Goal: Task Accomplishment & Management: Use online tool/utility

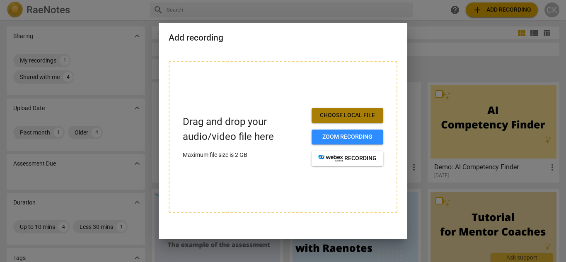
click at [349, 112] on span "Choose local file" at bounding box center [347, 115] width 58 height 8
click at [349, 115] on span "Choose local file" at bounding box center [347, 115] width 58 height 8
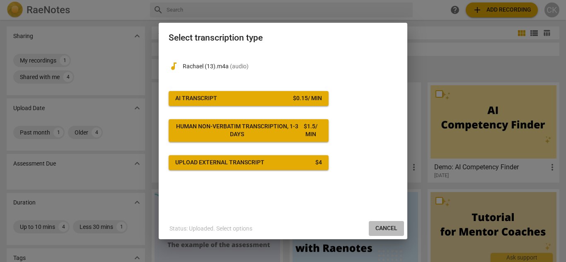
click at [387, 229] on span "Cancel" at bounding box center [386, 229] width 22 height 8
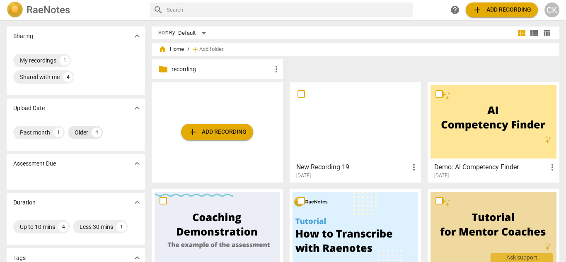
click at [85, 132] on div "Older" at bounding box center [82, 132] width 14 height 8
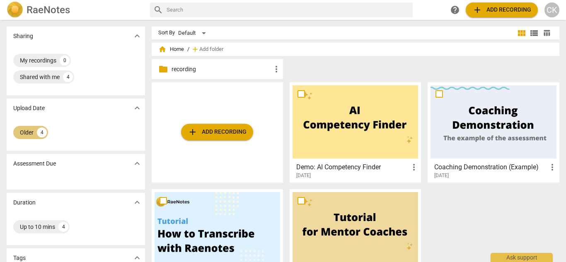
click at [32, 133] on div "Older" at bounding box center [27, 132] width 14 height 8
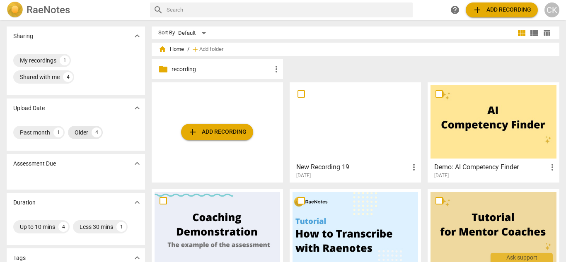
click at [86, 131] on div "Older" at bounding box center [82, 132] width 14 height 8
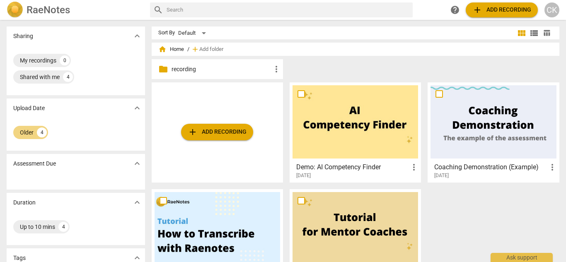
click at [137, 109] on span "expand_more" at bounding box center [137, 108] width 10 height 10
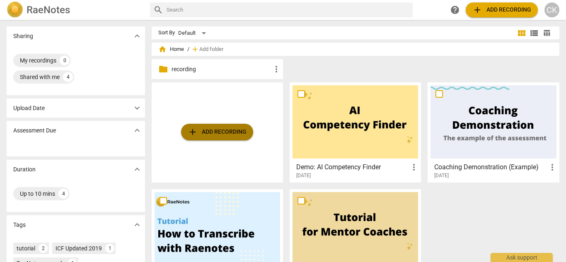
click at [210, 130] on span "add Add recording" at bounding box center [217, 132] width 59 height 10
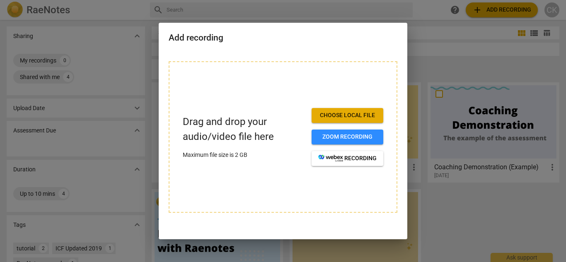
drag, startPoint x: 349, startPoint y: 115, endPoint x: 344, endPoint y: 114, distance: 4.6
click at [346, 114] on span "Choose local file" at bounding box center [347, 115] width 58 height 8
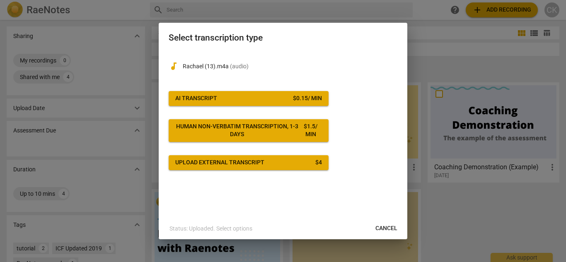
click at [261, 128] on div "Human non-verbatim transcription, 1-3 days" at bounding box center [237, 131] width 124 height 16
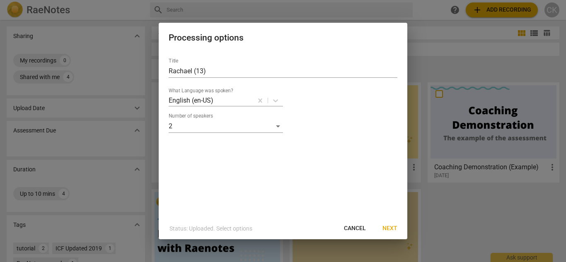
click at [386, 228] on span "Next" at bounding box center [390, 229] width 15 height 8
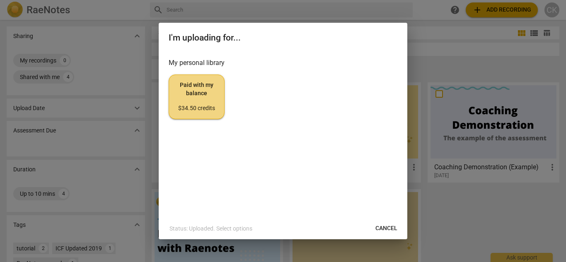
click at [383, 226] on span "Cancel" at bounding box center [386, 229] width 22 height 8
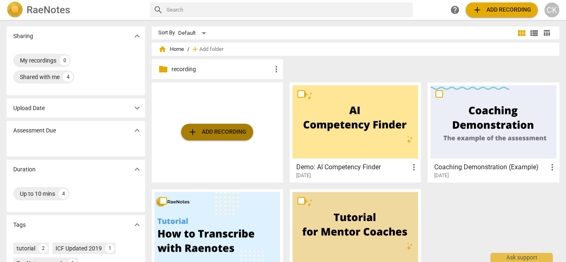
click at [218, 129] on span "add Add recording" at bounding box center [217, 132] width 59 height 10
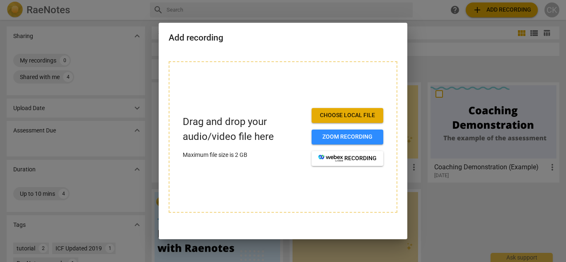
click at [334, 117] on span "Choose local file" at bounding box center [347, 115] width 58 height 8
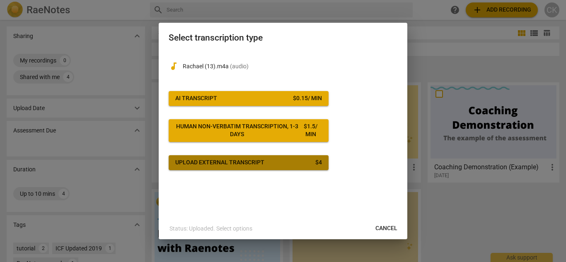
click at [266, 161] on span "Upload external transcript $ 4" at bounding box center [248, 163] width 147 height 8
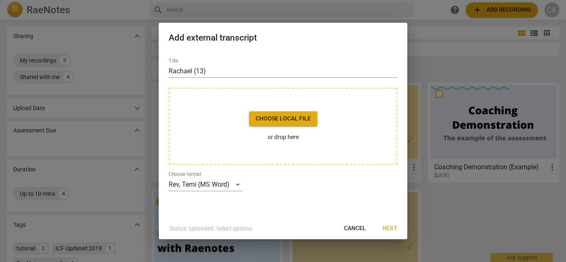
click at [289, 118] on span "Choose local file" at bounding box center [283, 119] width 55 height 8
click at [358, 228] on span "Cancel" at bounding box center [355, 229] width 22 height 8
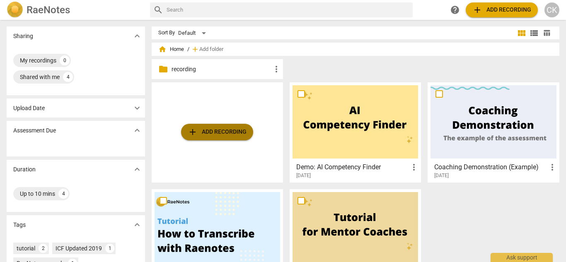
click at [222, 130] on span "add Add recording" at bounding box center [217, 132] width 59 height 10
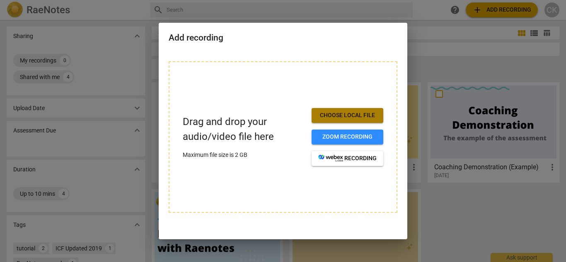
click at [334, 112] on span "Choose local file" at bounding box center [347, 115] width 58 height 8
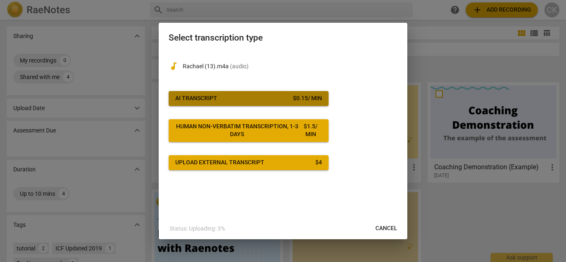
click at [244, 96] on span "AI Transcript $ 0.15 / min" at bounding box center [248, 98] width 147 height 8
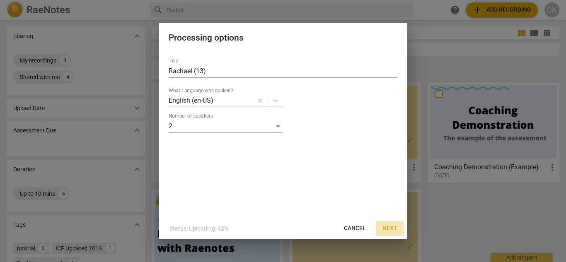
click at [388, 228] on span "Next" at bounding box center [390, 229] width 15 height 8
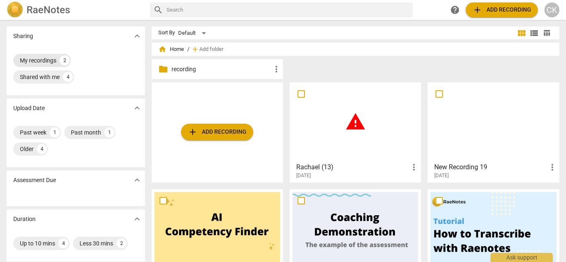
click at [41, 63] on div "My recordings" at bounding box center [38, 60] width 36 height 8
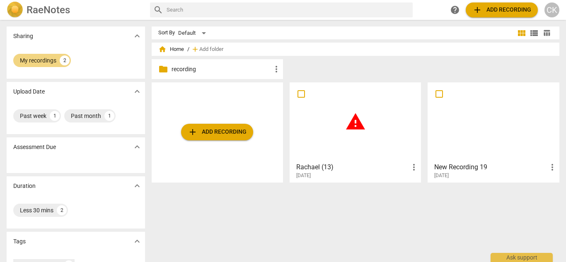
click at [351, 138] on div "warning" at bounding box center [356, 121] width 126 height 73
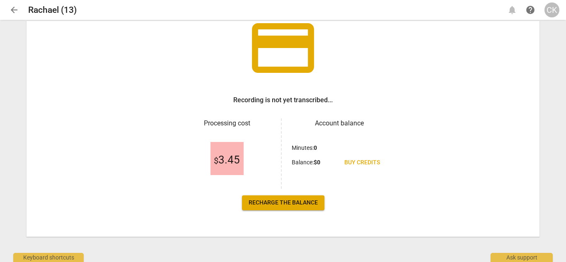
scroll to position [65, 0]
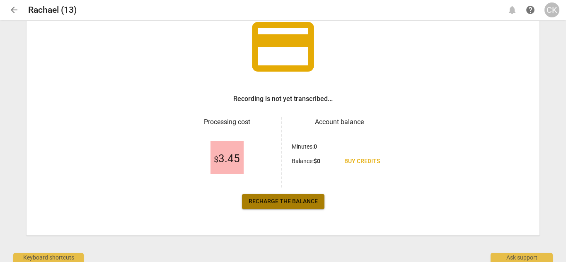
click at [287, 201] on span "Recharge the balance" at bounding box center [283, 202] width 69 height 8
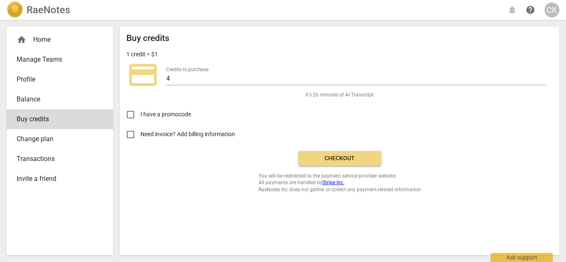
click at [334, 160] on span "Checkout" at bounding box center [340, 159] width 70 height 8
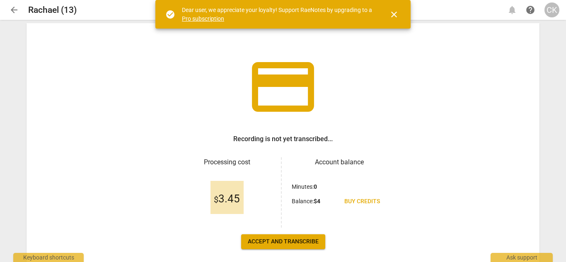
scroll to position [29, 0]
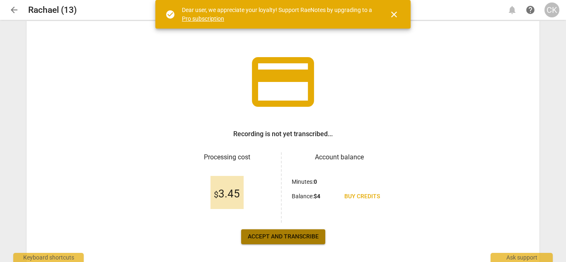
click at [272, 236] on span "Accept and transcribe" at bounding box center [283, 237] width 71 height 8
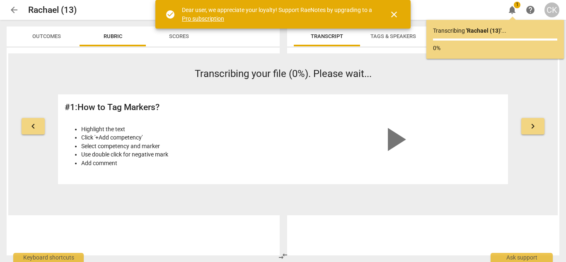
click at [394, 17] on span "close" at bounding box center [394, 15] width 10 height 10
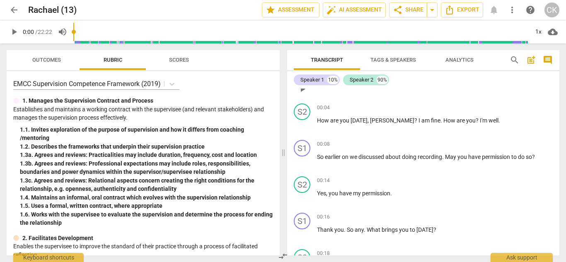
scroll to position [24, 0]
click at [362, 80] on div "Speaker 2" at bounding box center [362, 80] width 24 height 8
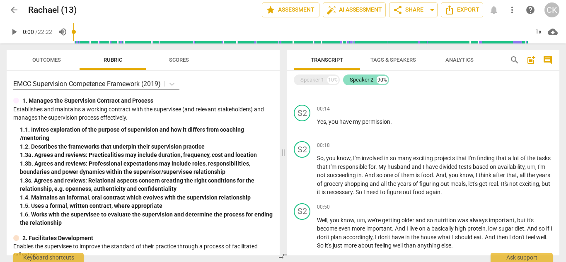
scroll to position [0, 0]
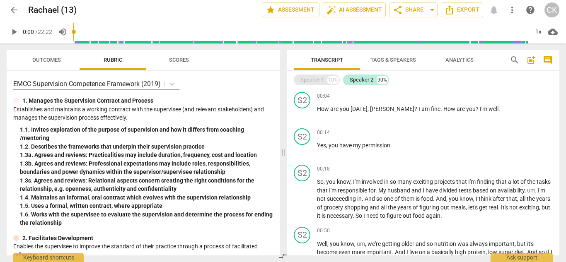
click at [316, 76] on div "Speaker 1" at bounding box center [312, 80] width 24 height 8
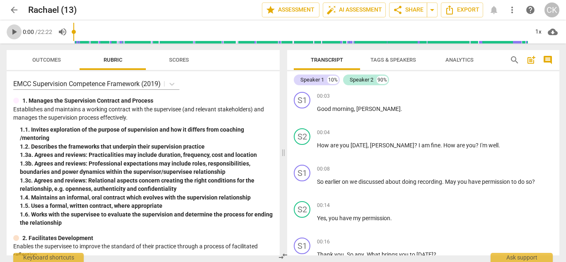
click at [17, 31] on span "play_arrow" at bounding box center [14, 32] width 10 height 10
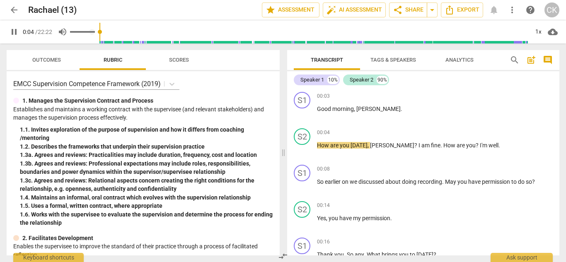
type input "5"
click at [60, 32] on span "volume_up" at bounding box center [63, 32] width 10 height 10
type input "0"
type input "6"
type input "0.19"
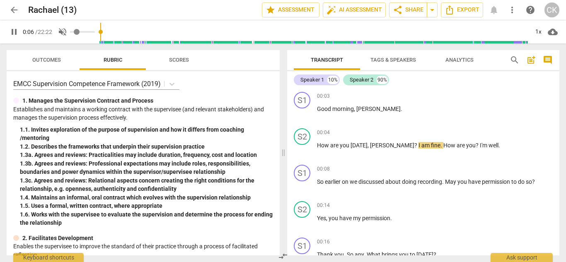
type input "7"
type input "0.23"
type input "7"
type input "0.37"
type input "7"
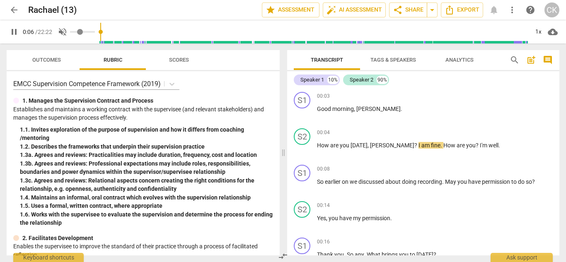
type input "0.52"
type input "7"
type input "0.55"
type input "7"
type input "0.59"
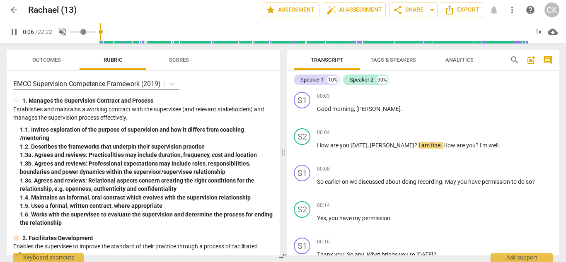
type input "7"
type input "0.74"
type input "7"
type input "0.87"
type input "7"
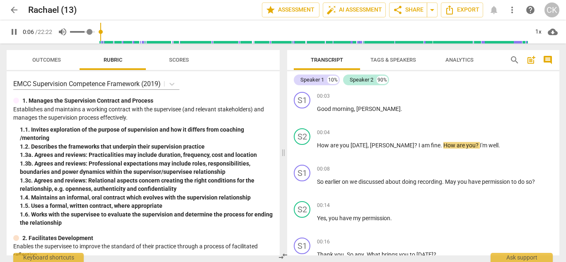
type input "0.94"
type input "7"
type input "1"
type input "8"
drag, startPoint x: 78, startPoint y: 32, endPoint x: 99, endPoint y: 34, distance: 20.8
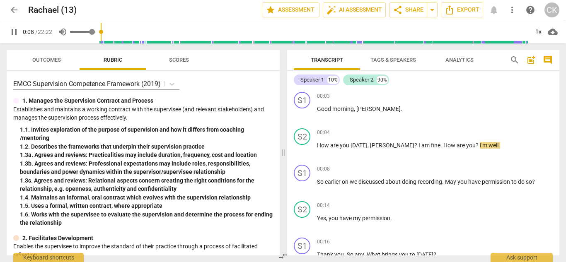
type input "1"
click at [95, 33] on input "range" at bounding box center [82, 32] width 25 height 2
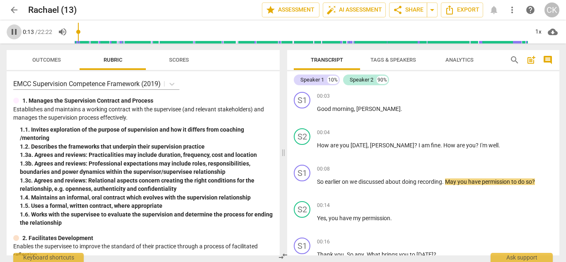
click at [12, 30] on span "pause" at bounding box center [14, 32] width 10 height 10
type input "1"
click at [75, 31] on input "range" at bounding box center [300, 32] width 455 height 27
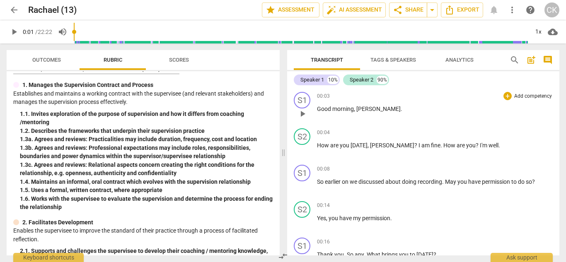
click at [369, 109] on span "[PERSON_NAME]" at bounding box center [378, 109] width 44 height 7
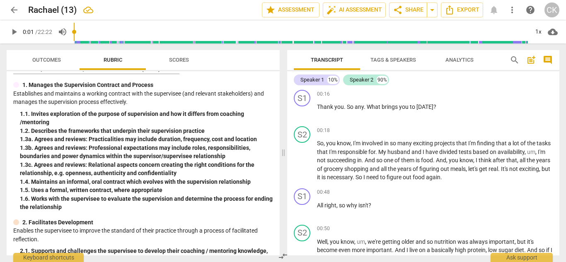
scroll to position [152, 0]
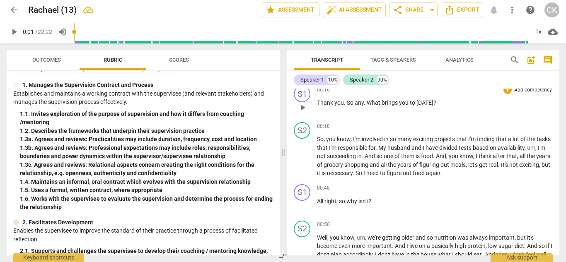
click at [365, 104] on span "." at bounding box center [365, 102] width 3 height 7
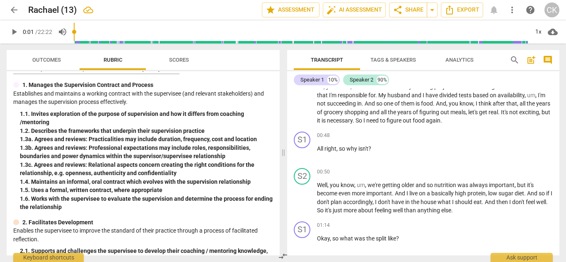
scroll to position [206, 0]
click at [358, 150] on span "why" at bounding box center [352, 148] width 12 height 7
click at [358, 147] on span "whythis important" at bounding box center [370, 148] width 48 height 7
click at [380, 148] on span "why is his important" at bounding box center [372, 148] width 53 height 7
click at [371, 149] on span "why is his important" at bounding box center [372, 148] width 53 height 7
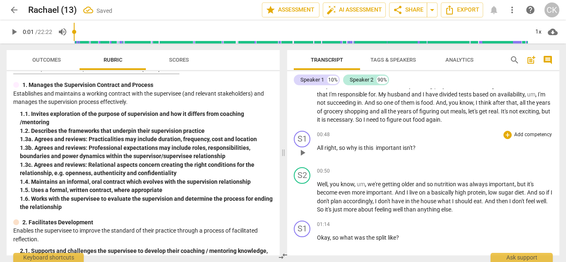
click at [419, 147] on p "All right , so why is this important isn't ?" at bounding box center [435, 148] width 236 height 9
click at [408, 148] on p "All right , so why is this important i" at bounding box center [435, 148] width 236 height 9
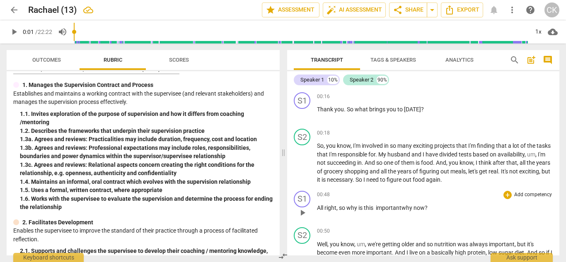
scroll to position [148, 0]
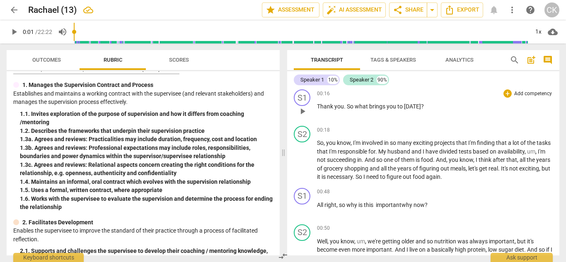
click at [404, 106] on span "[DATE]" at bounding box center [412, 106] width 17 height 7
click at [404, 106] on span "to" at bounding box center [401, 106] width 8 height 7
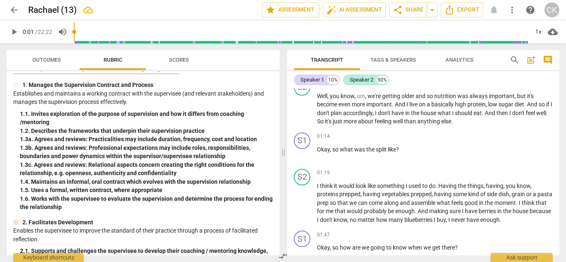
scroll to position [298, 0]
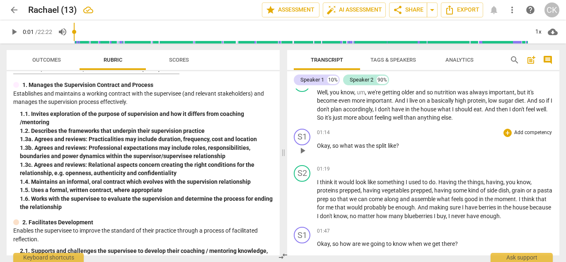
click at [387, 145] on span "split" at bounding box center [382, 146] width 12 height 7
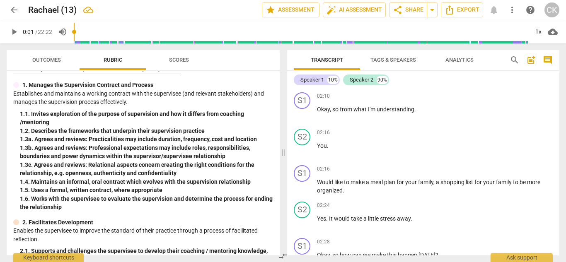
scroll to position [517, 0]
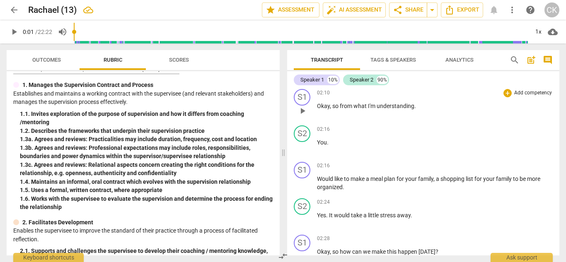
click at [420, 107] on p "Okay , so from what I'm understanding ." at bounding box center [435, 106] width 236 height 9
click at [422, 109] on p "Okay , so from what I'm understanding ." at bounding box center [435, 106] width 236 height 9
click at [452, 107] on span "understanding you would like" at bounding box center [414, 106] width 75 height 7
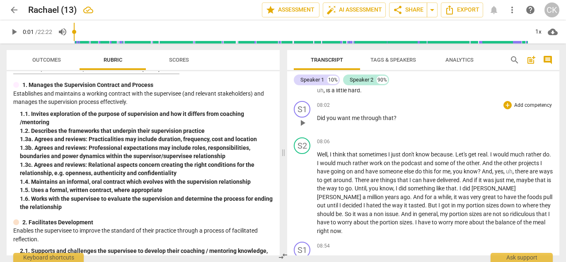
scroll to position [1364, 0]
click at [327, 121] on span "you" at bounding box center [332, 117] width 11 height 7
click at [367, 121] on span "want" at bounding box center [361, 117] width 15 height 7
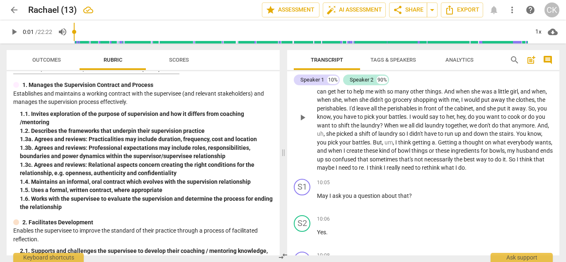
click at [458, 129] on p "Um , that's a hit or miss thing because sometimes she's willing to help , and s…" at bounding box center [435, 117] width 236 height 111
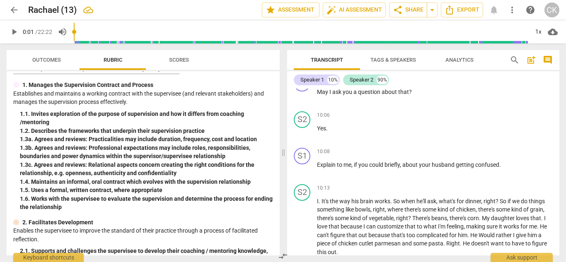
scroll to position [1669, 0]
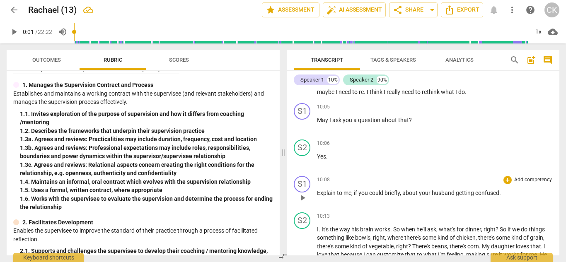
click at [502, 192] on p "Explain to me , if you could briefly , about your husband getting confused ." at bounding box center [435, 193] width 236 height 9
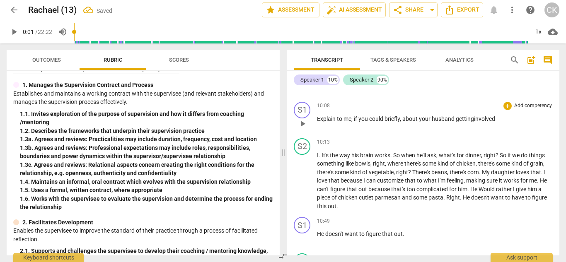
scroll to position [1742, 0]
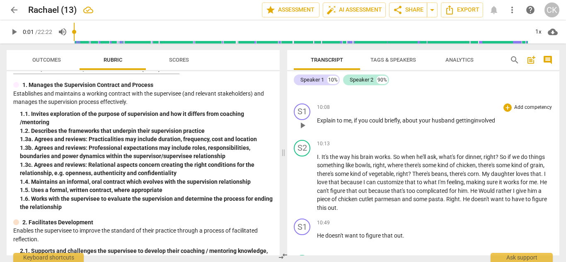
click at [500, 122] on p "Explain to me , if you could briefly , about your husband getting involved" at bounding box center [435, 120] width 236 height 9
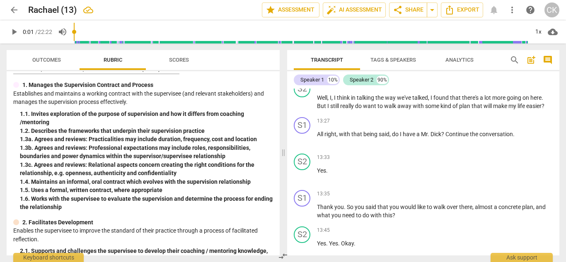
scroll to position [2294, 0]
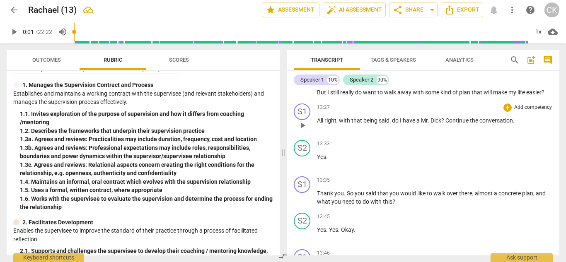
click at [444, 120] on span "?" at bounding box center [443, 120] width 4 height 7
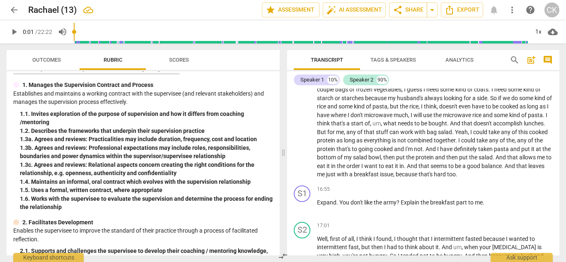
scroll to position [2710, 0]
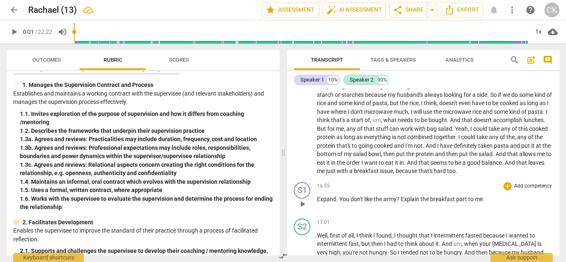
click at [397, 200] on span "?" at bounding box center [399, 199] width 4 height 7
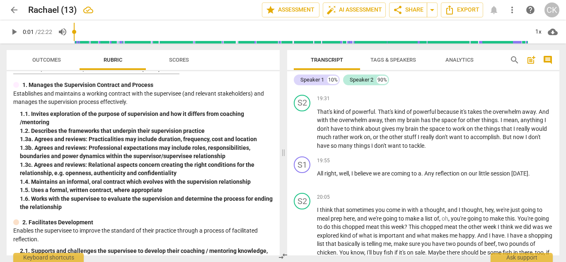
scroll to position [3154, 0]
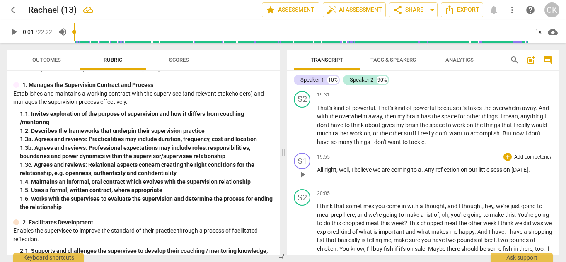
click at [424, 173] on span "." at bounding box center [422, 170] width 3 height 7
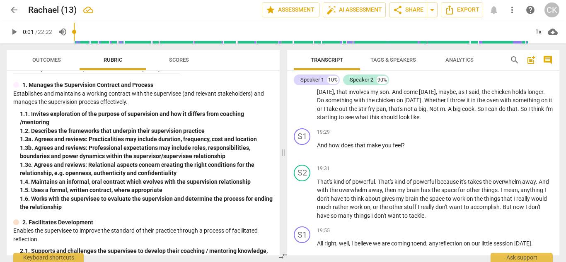
scroll to position [3078, 0]
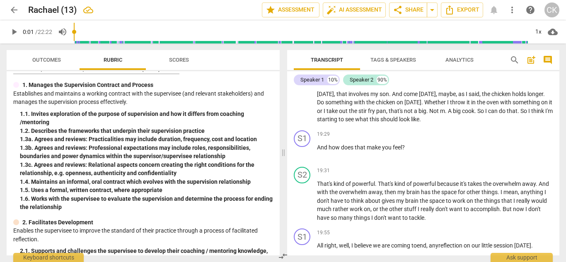
click at [541, 106] on span "on" at bounding box center [545, 102] width 8 height 7
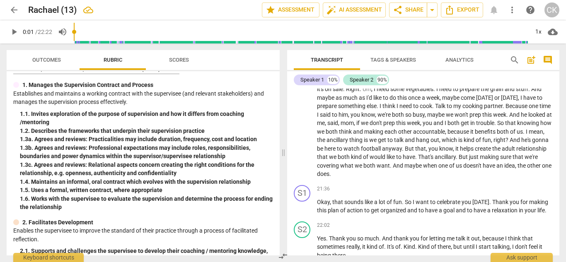
scroll to position [3331, 0]
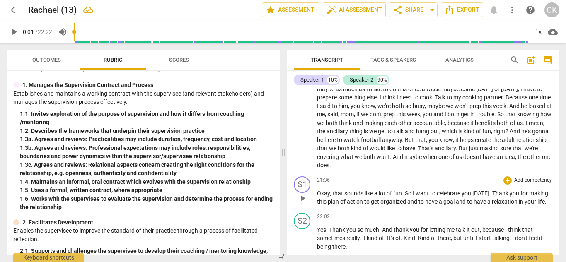
click at [413, 197] on span "I" at bounding box center [414, 193] width 3 height 7
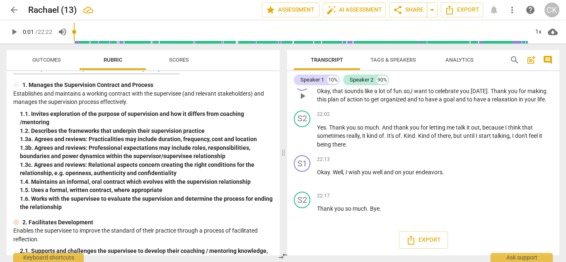
scroll to position [3439, 0]
click at [410, 10] on span "share Share" at bounding box center [408, 10] width 31 height 10
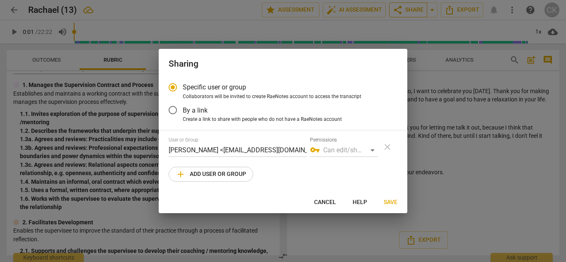
radio input "false"
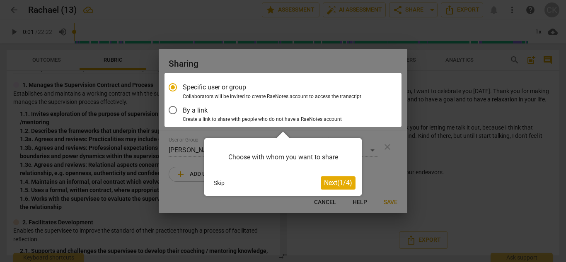
click at [329, 185] on span "Next ( 1 / 4 )" at bounding box center [338, 183] width 28 height 8
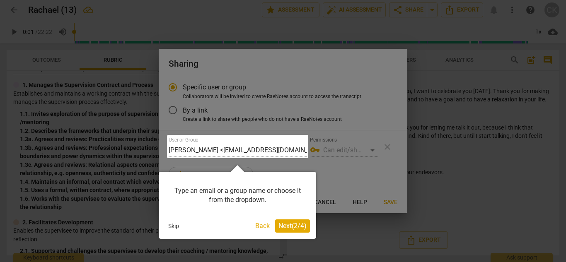
click at [288, 223] on span "Next ( 2 / 4 )" at bounding box center [293, 226] width 28 height 8
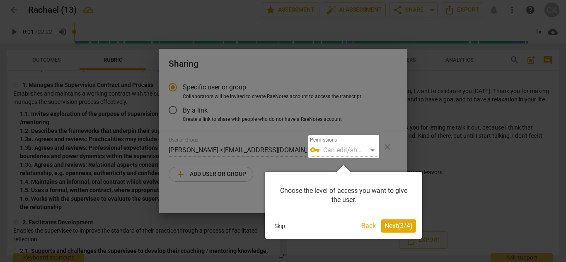
click at [276, 224] on button "Skip" at bounding box center [279, 226] width 17 height 12
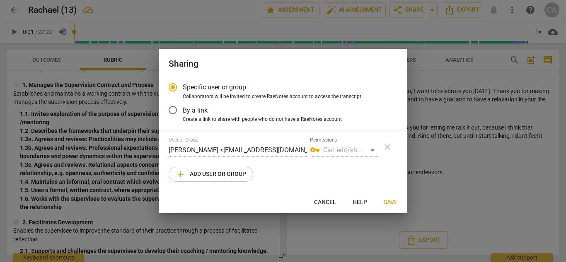
click at [293, 119] on span "Create a link to share with people who do not have a RaeNotes account" at bounding box center [262, 119] width 159 height 7
click at [0, 0] on input "Create a link to share with people who do not have a RaeNotes account" at bounding box center [0, 0] width 0 height 0
radio input "true"
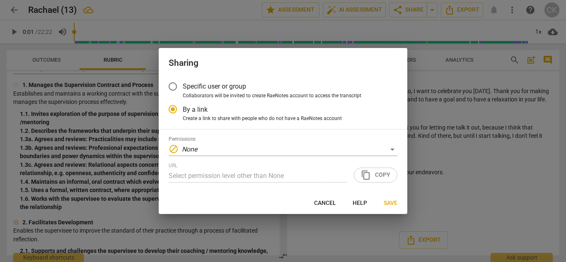
click at [365, 176] on div "URL Select permission level other than None content_copy Copy" at bounding box center [283, 173] width 229 height 20
click at [424, 82] on div at bounding box center [283, 131] width 566 height 262
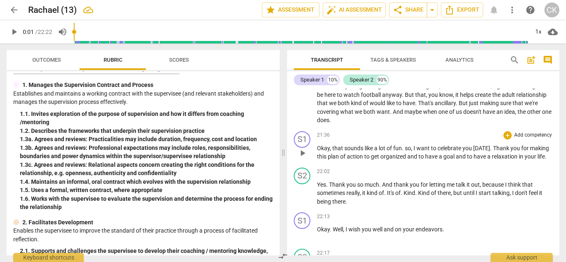
scroll to position [3375, 0]
click at [511, 7] on span "more_vert" at bounding box center [512, 10] width 10 height 10
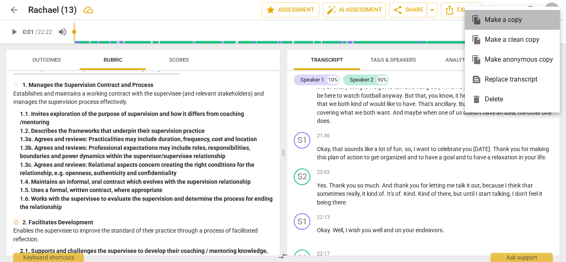
click at [517, 21] on div "file_copy Make a copy" at bounding box center [513, 20] width 82 height 20
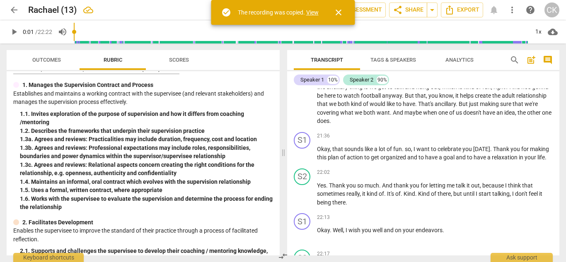
click at [314, 11] on link "View" at bounding box center [312, 12] width 12 height 7
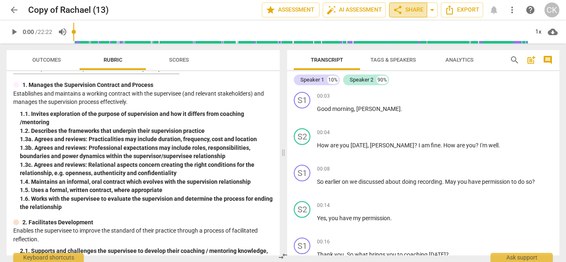
click at [402, 11] on span "share" at bounding box center [398, 10] width 10 height 10
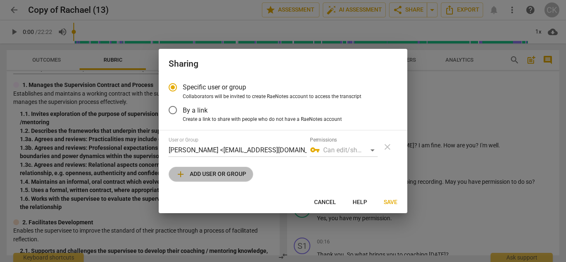
click at [205, 172] on span "add Add user or group" at bounding box center [211, 175] width 70 height 10
radio input "false"
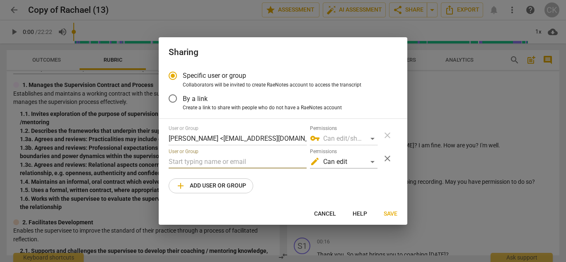
click at [194, 161] on input "text" at bounding box center [238, 161] width 138 height 13
type input "[PERSON_NAME] signature"
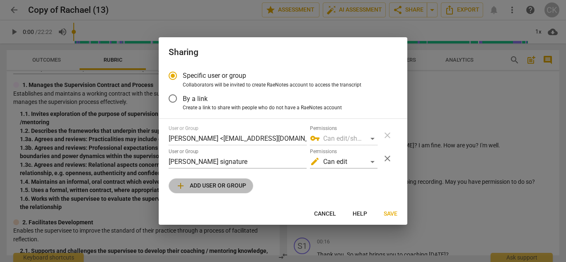
click at [212, 187] on span "add Add user or group" at bounding box center [211, 186] width 70 height 10
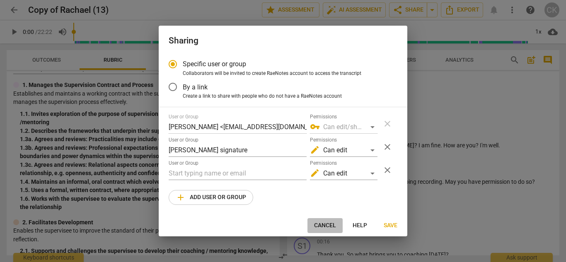
click at [325, 226] on span "Cancel" at bounding box center [325, 226] width 22 height 8
radio input "false"
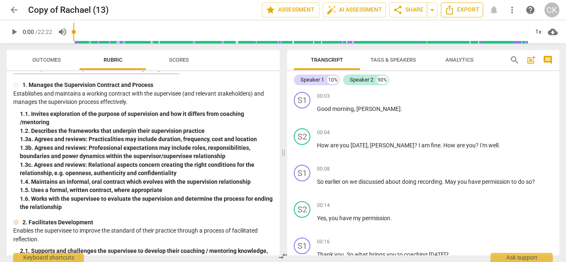
click at [458, 10] on span "Export" at bounding box center [462, 10] width 35 height 10
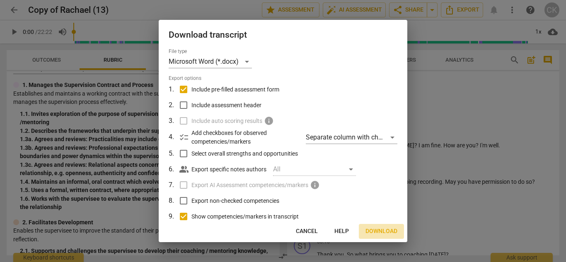
click at [377, 232] on span "Download" at bounding box center [382, 232] width 32 height 8
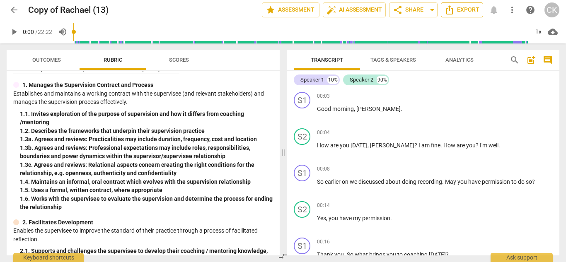
click at [467, 8] on span "Export" at bounding box center [462, 10] width 35 height 10
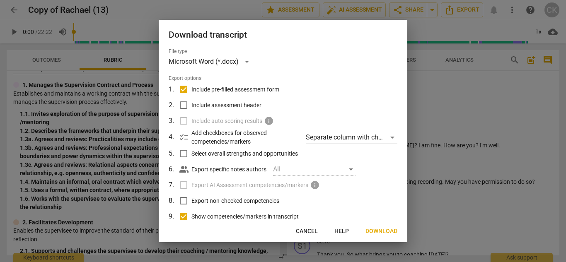
click at [310, 222] on div "Download transcript File type Microsoft Word (*.docx) Export options 1 . Includ…" at bounding box center [283, 131] width 249 height 223
click at [305, 228] on span "Cancel" at bounding box center [307, 232] width 22 height 8
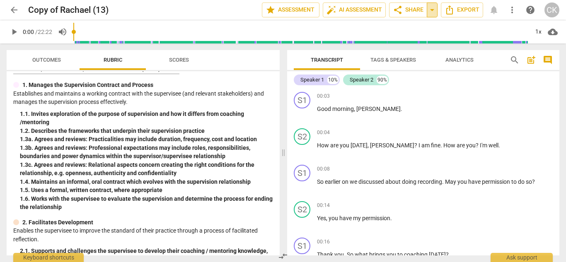
click at [435, 14] on span "arrow_drop_down" at bounding box center [432, 10] width 10 height 10
click at [459, 10] on span "Export" at bounding box center [462, 10] width 35 height 10
